Goal: Find specific page/section: Find specific page/section

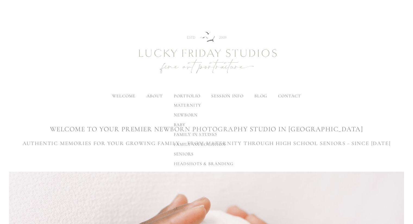
click at [185, 113] on span "newborn" at bounding box center [186, 114] width 24 height 5
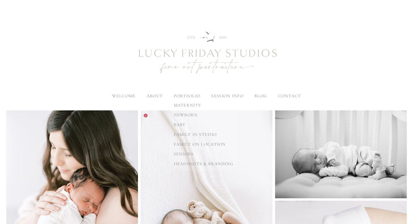
click at [191, 135] on span "family in studio" at bounding box center [195, 134] width 43 height 5
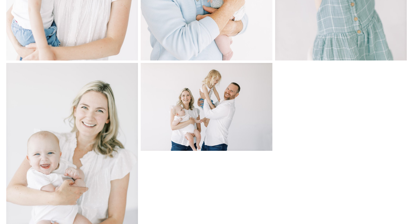
scroll to position [837, 0]
